Goal: Transaction & Acquisition: Book appointment/travel/reservation

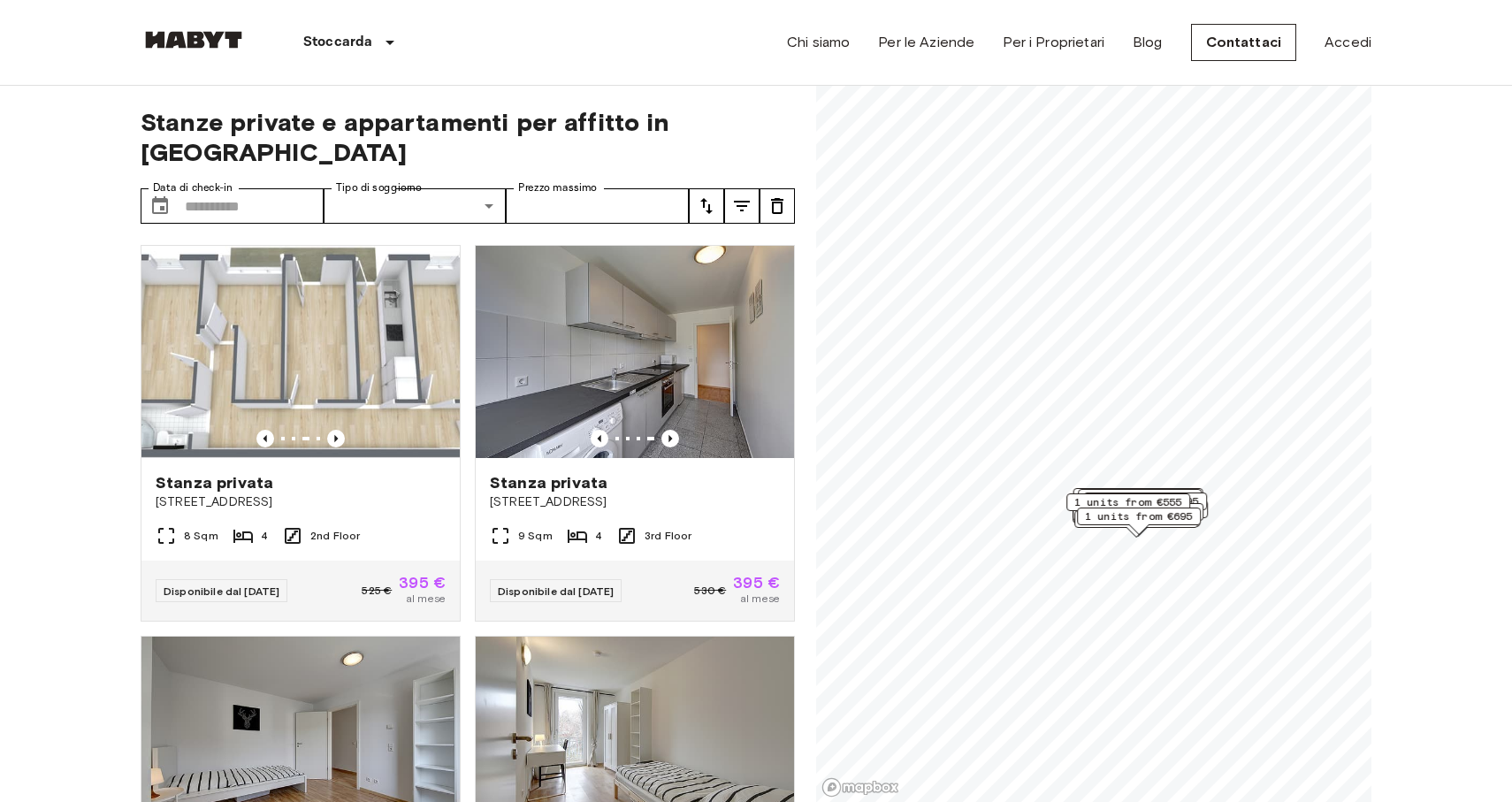
scroll to position [29, 0]
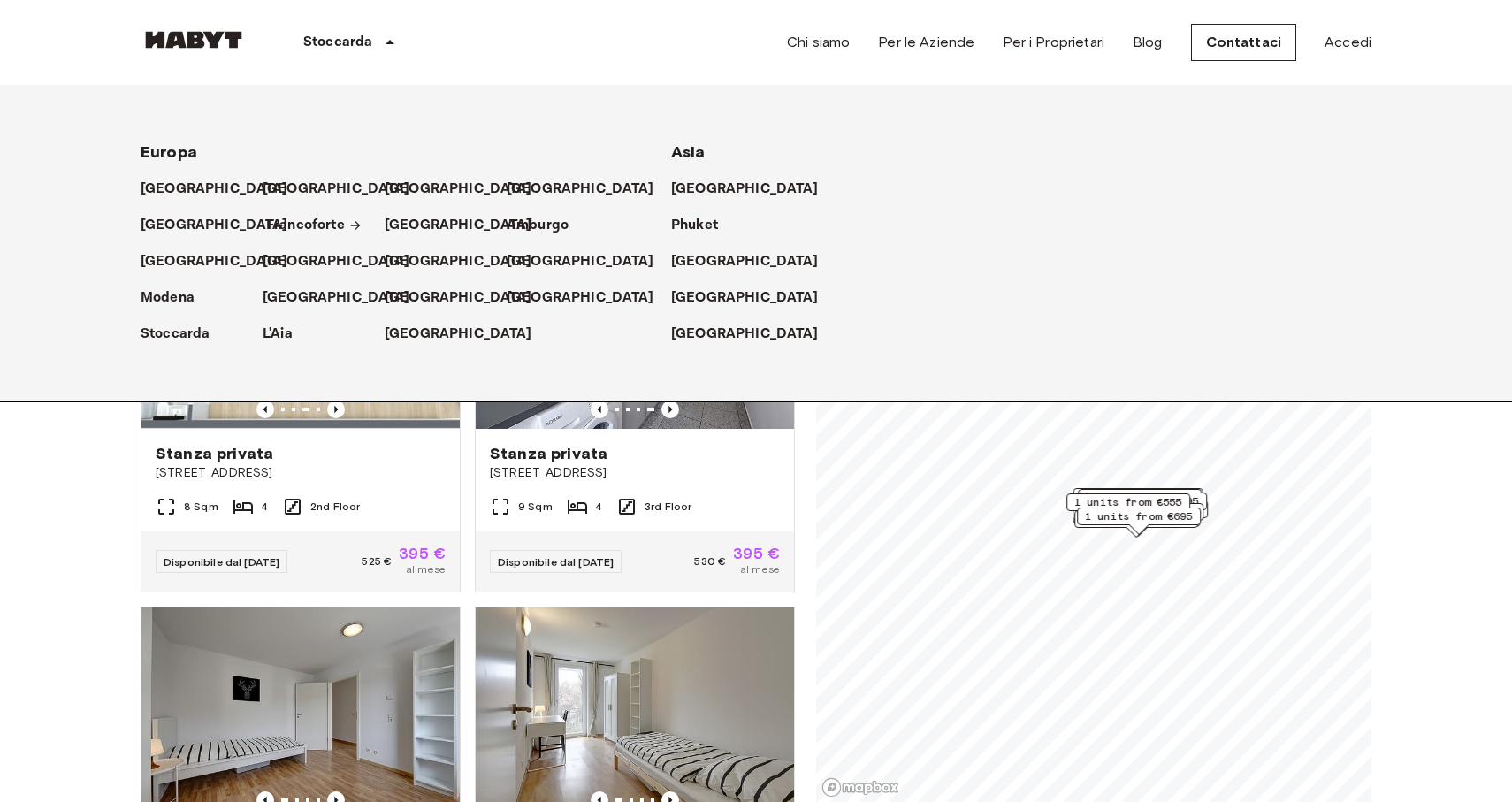
click at [323, 226] on p "Francoforte" at bounding box center [306, 225] width 79 height 21
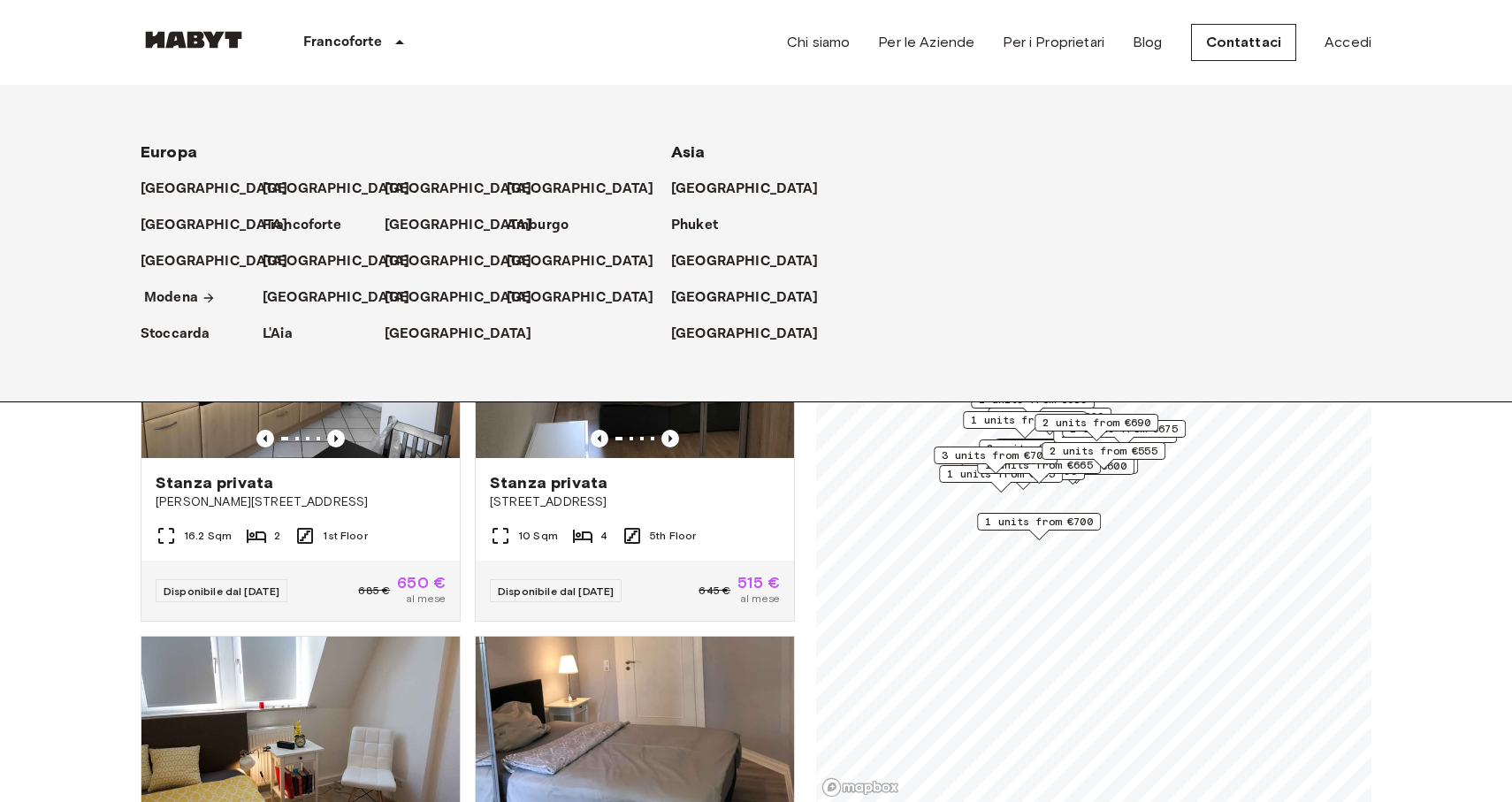
click at [179, 298] on p "Modena" at bounding box center [171, 297] width 54 height 21
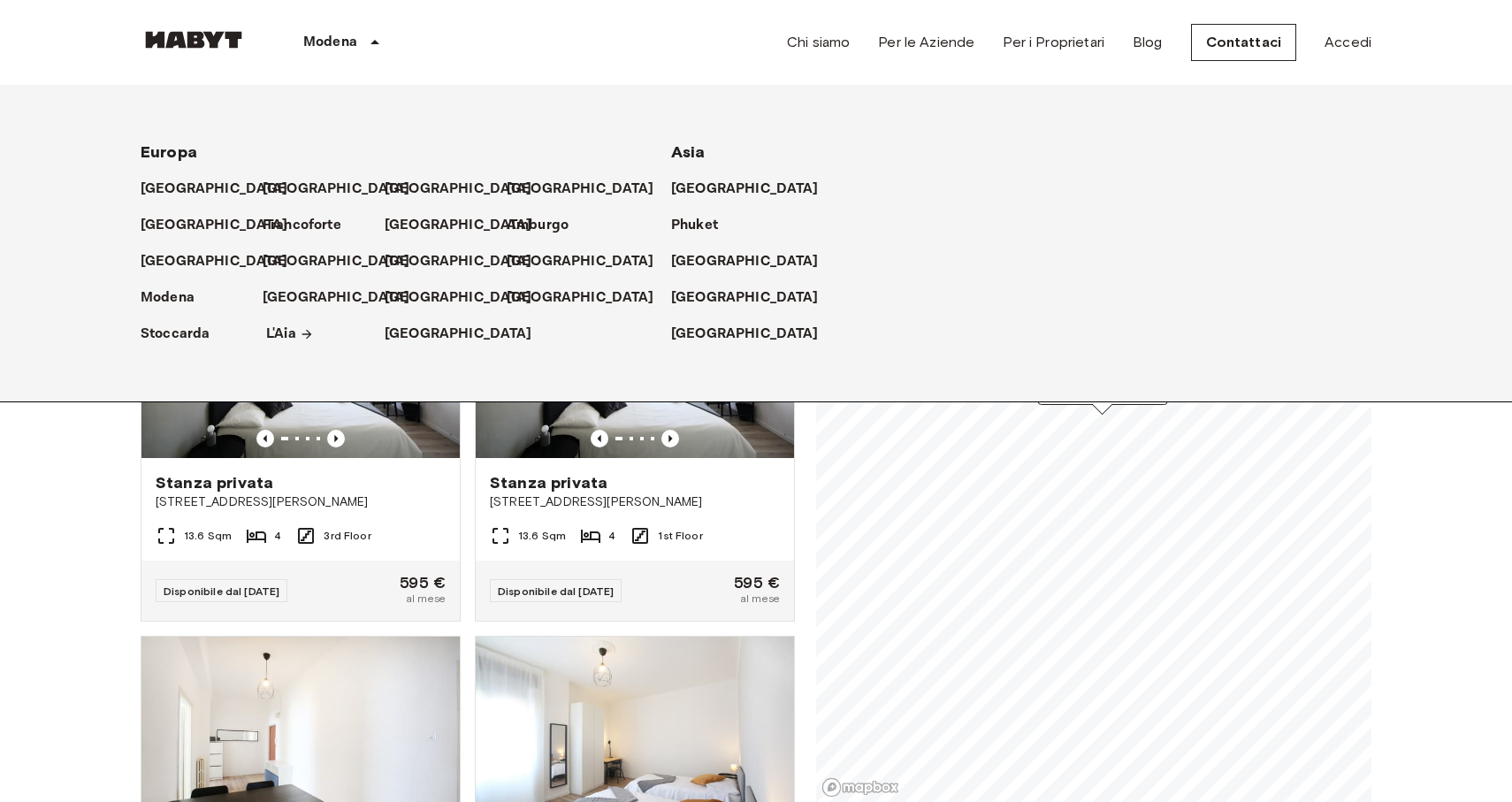
click at [294, 332] on p "L'Aia" at bounding box center [281, 334] width 30 height 21
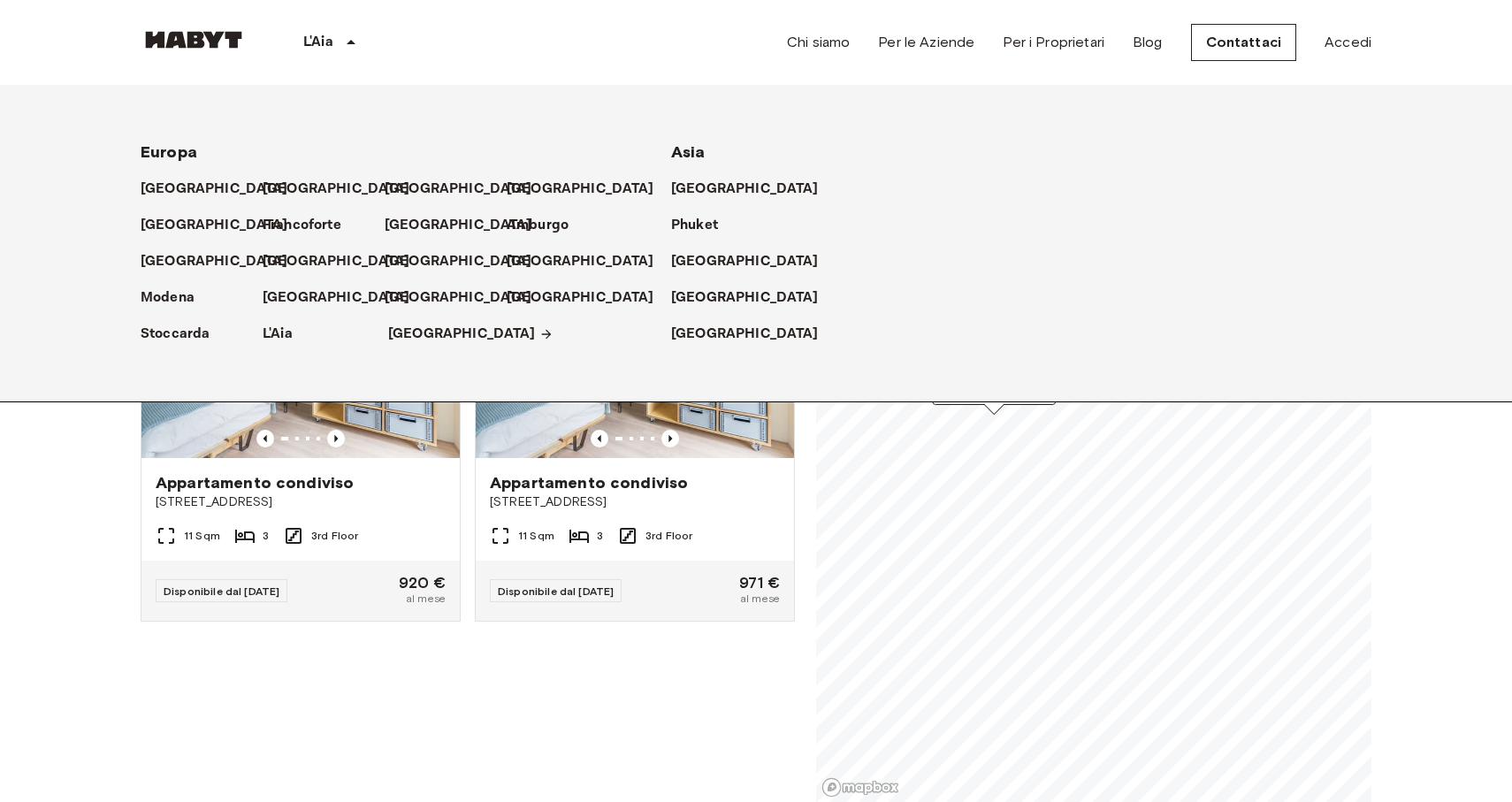
click at [403, 341] on p "[GEOGRAPHIC_DATA]" at bounding box center [462, 334] width 147 height 21
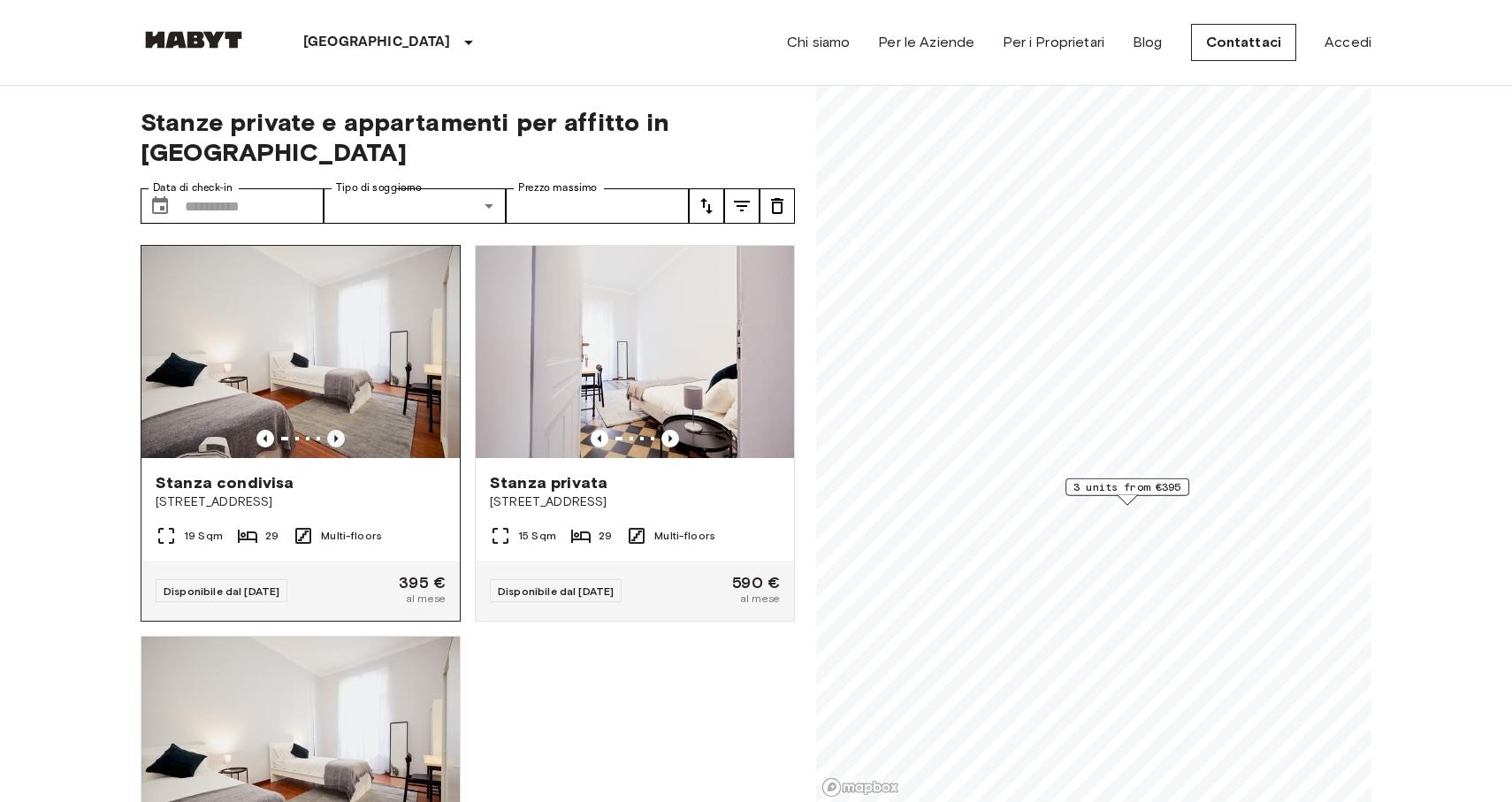
click at [342, 430] on icon "Previous image" at bounding box center [335, 438] width 17 height 17
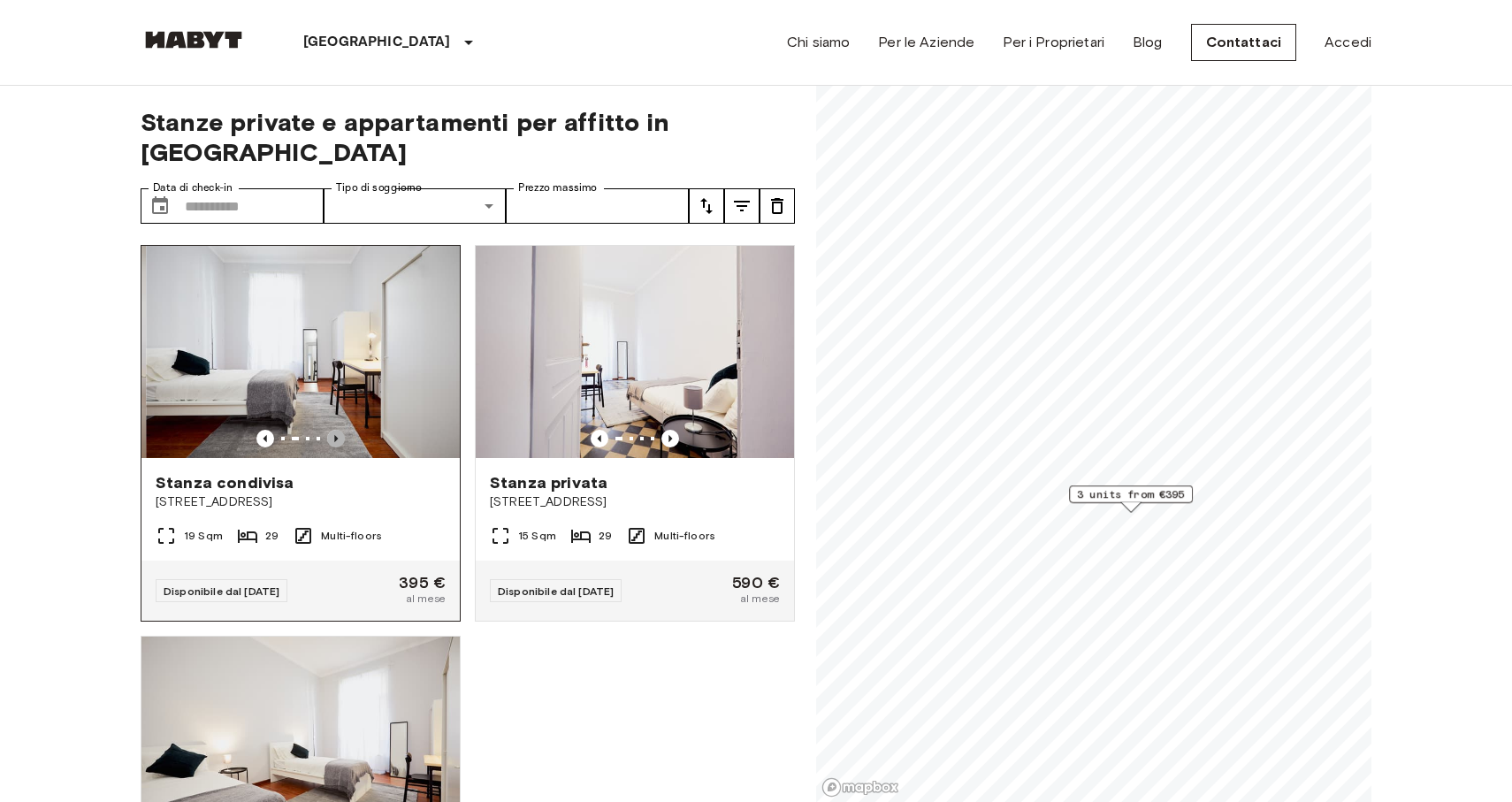
click at [342, 430] on icon "Previous image" at bounding box center [335, 438] width 17 height 17
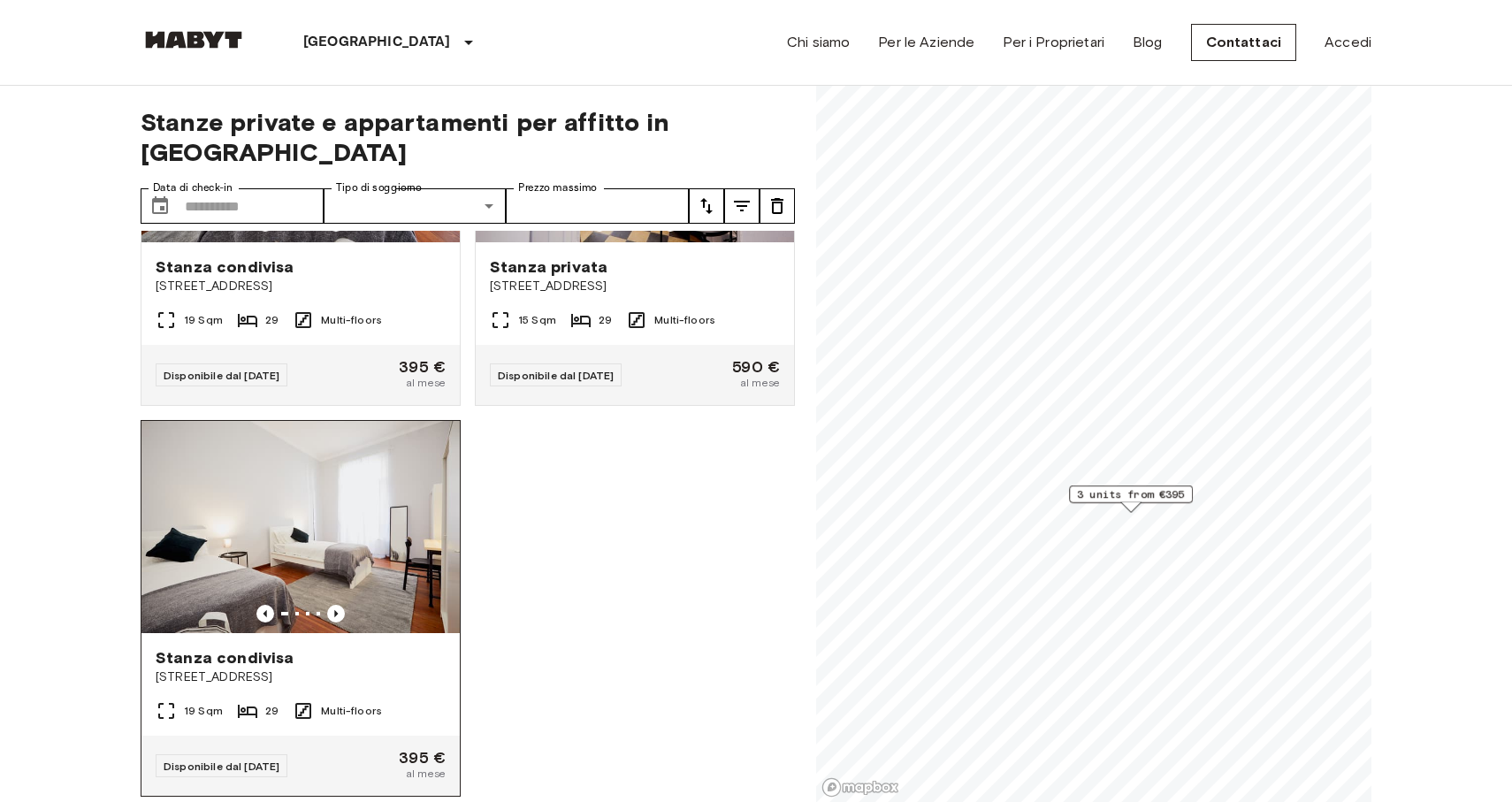
scroll to position [215, 0]
click at [348, 648] on div "Stanza condivisa" at bounding box center [300, 658] width 290 height 21
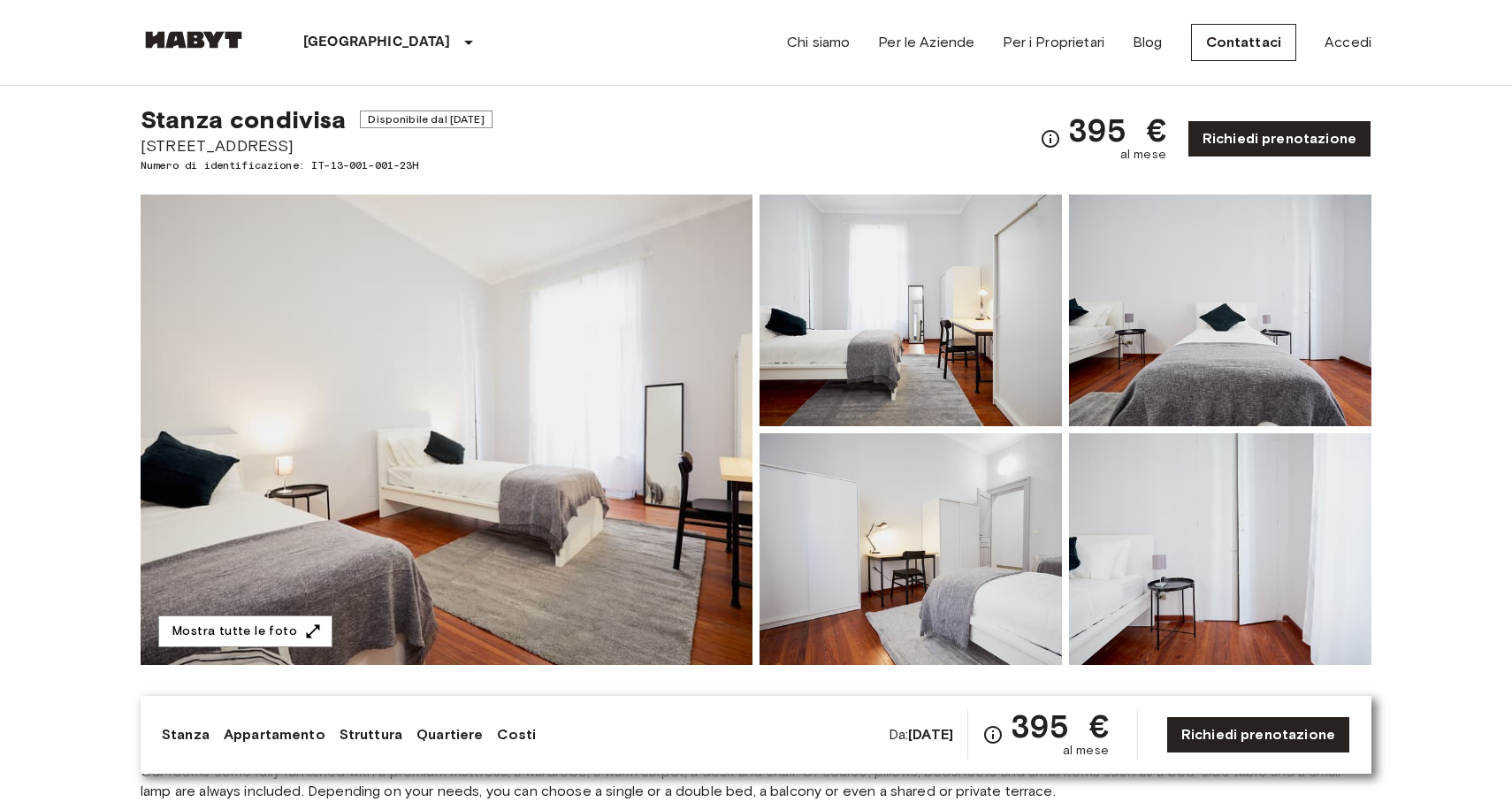
scroll to position [31, 0]
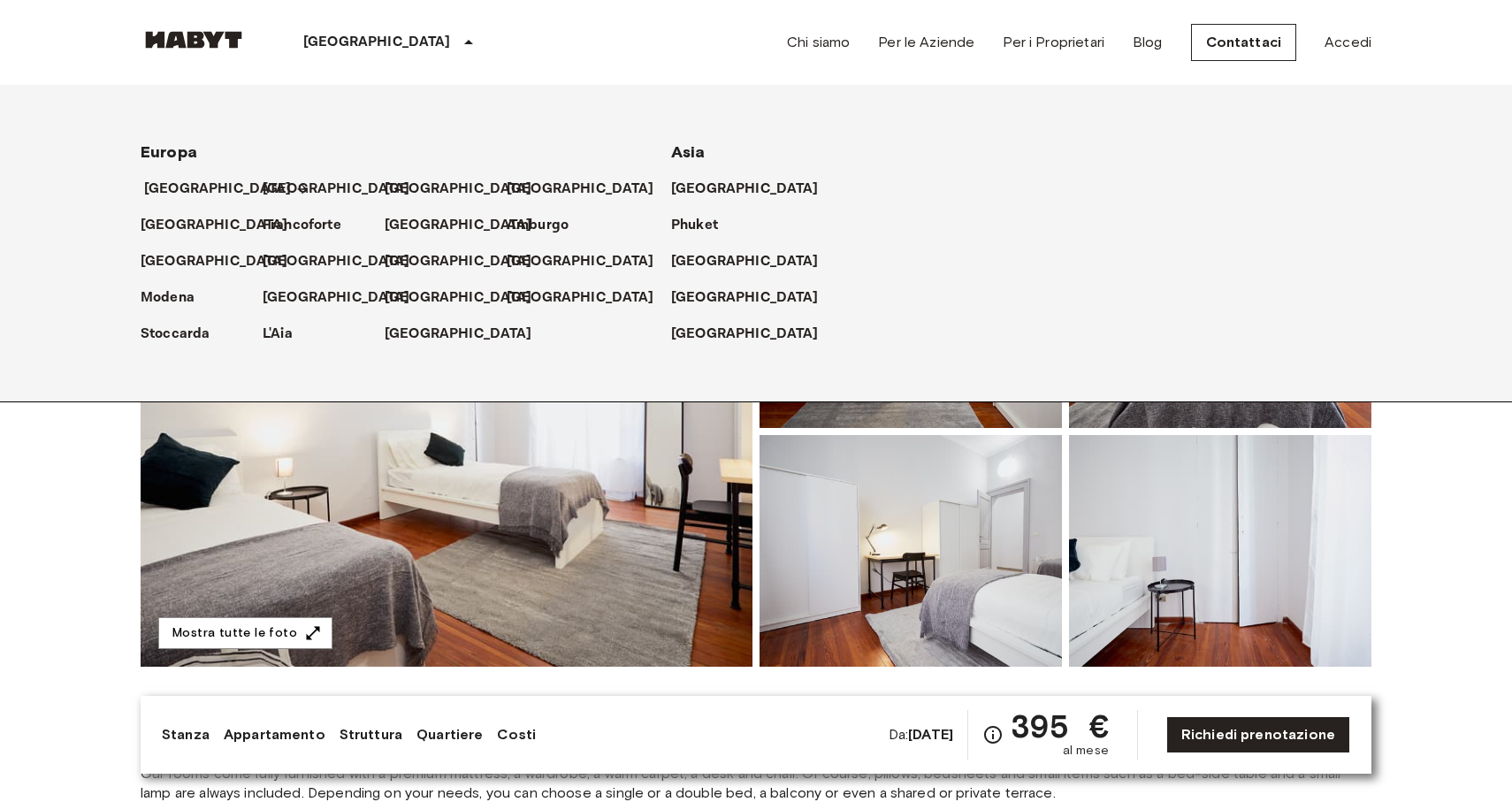
click at [196, 187] on p "[GEOGRAPHIC_DATA]" at bounding box center [218, 189] width 147 height 21
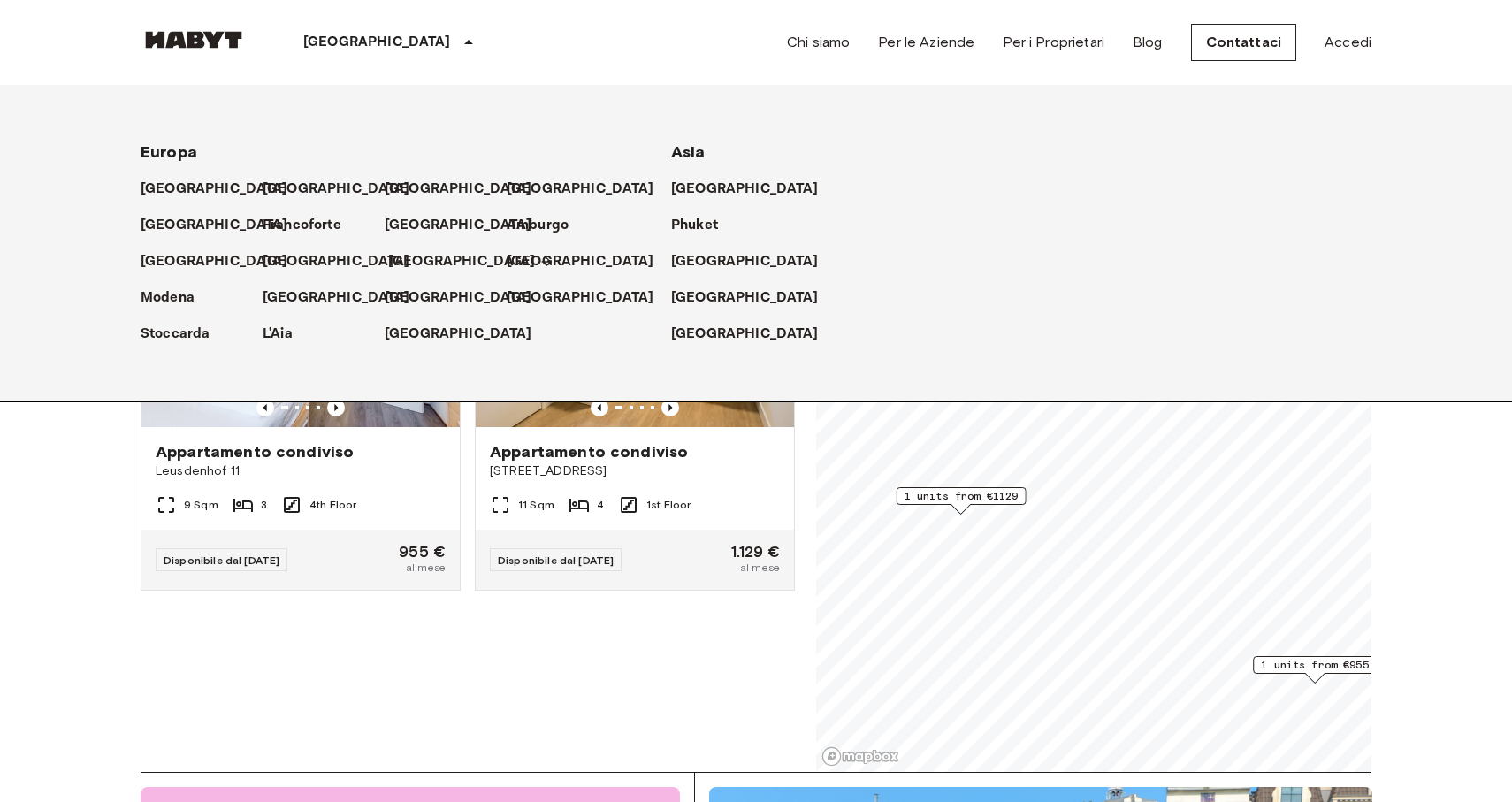
click at [417, 269] on p "[GEOGRAPHIC_DATA]" at bounding box center [462, 262] width 147 height 21
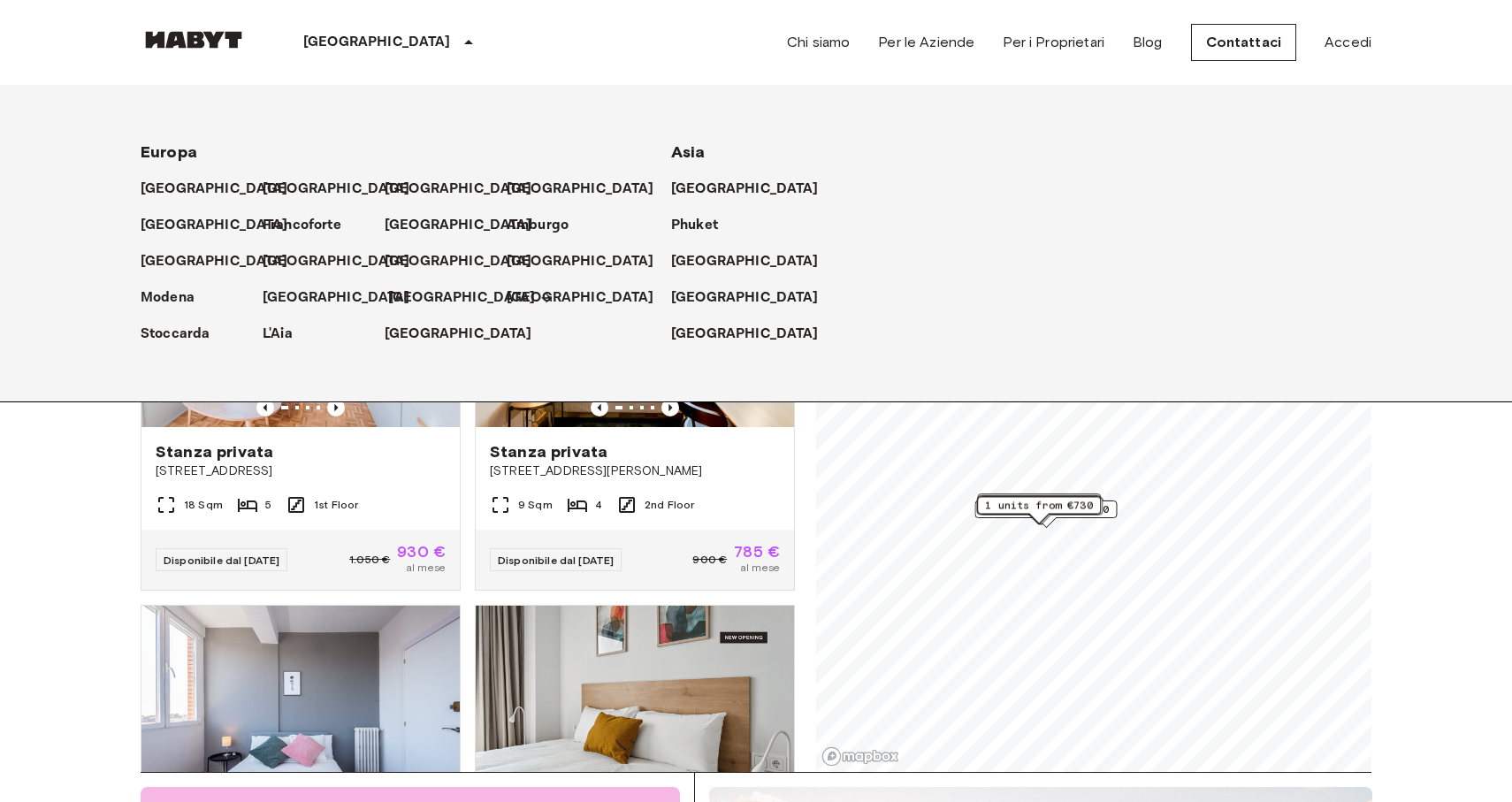
click at [400, 302] on p "[GEOGRAPHIC_DATA]" at bounding box center [462, 297] width 147 height 21
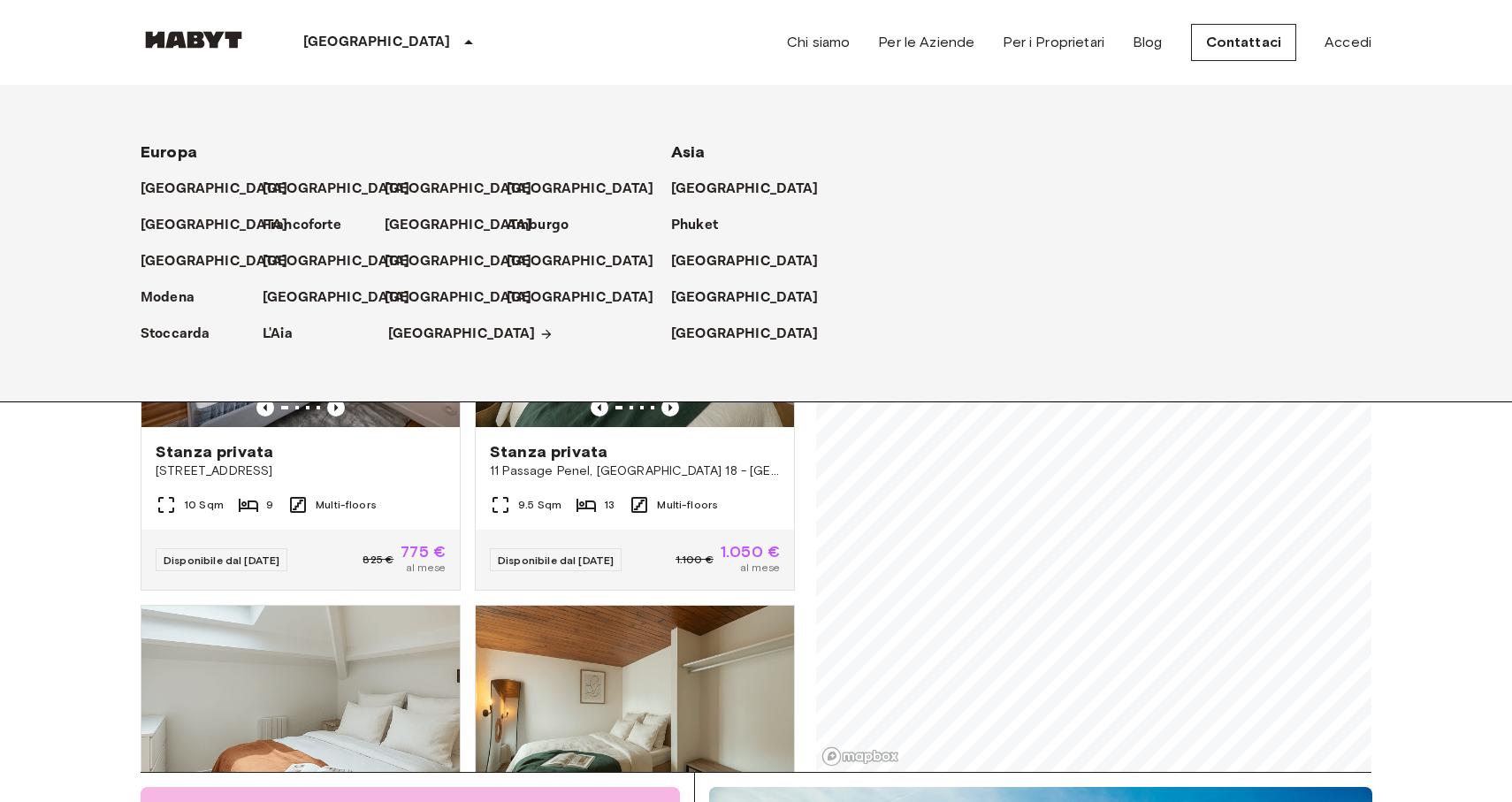
click at [400, 328] on p "[GEOGRAPHIC_DATA]" at bounding box center [462, 334] width 147 height 21
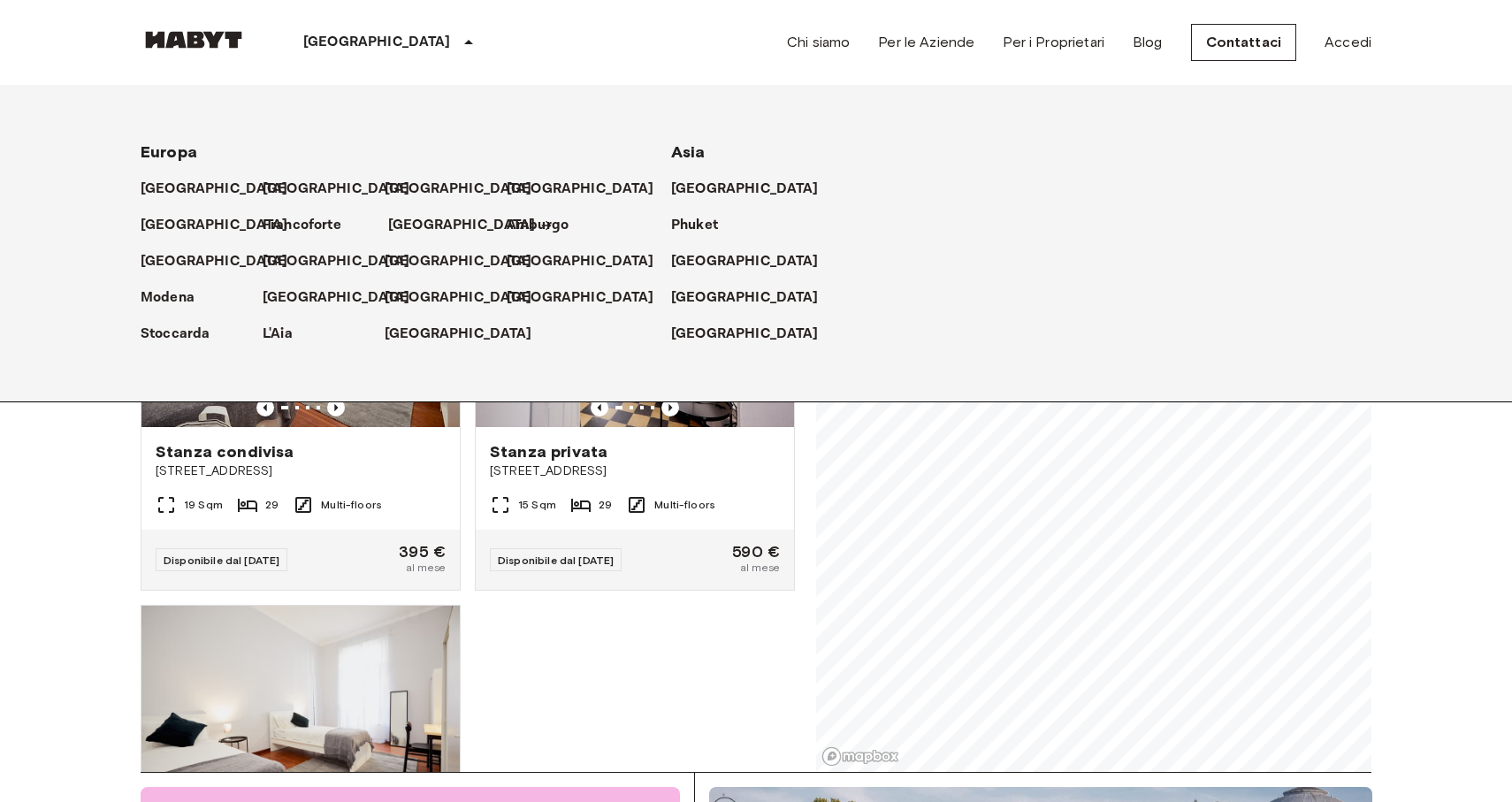
click at [402, 234] on p "[GEOGRAPHIC_DATA]" at bounding box center [462, 225] width 147 height 21
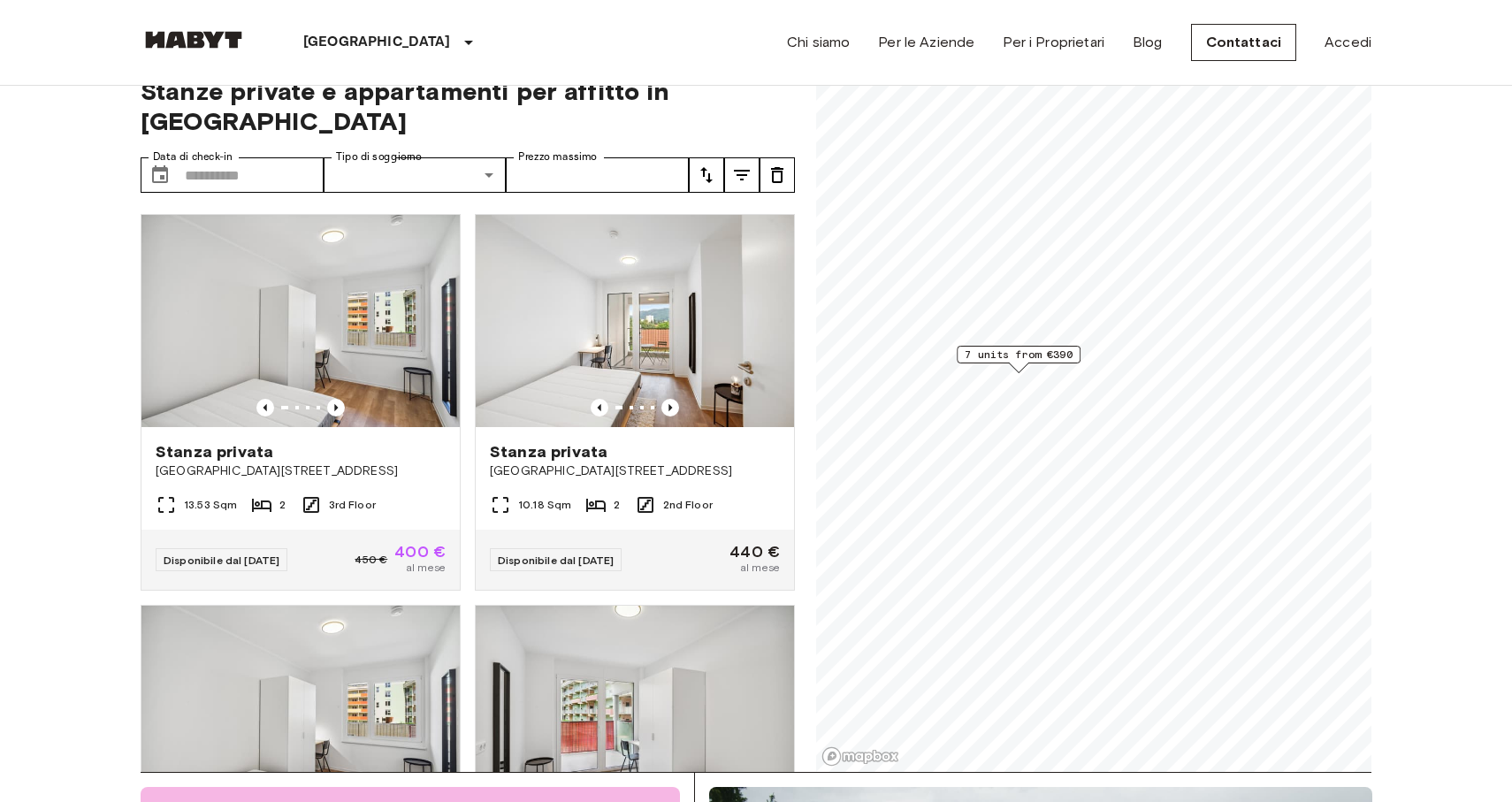
click at [711, 165] on icon "tune" at bounding box center [706, 175] width 21 height 21
click at [732, 218] on li "Lowest price" at bounding box center [777, 210] width 177 height 32
